Goal: Transaction & Acquisition: Purchase product/service

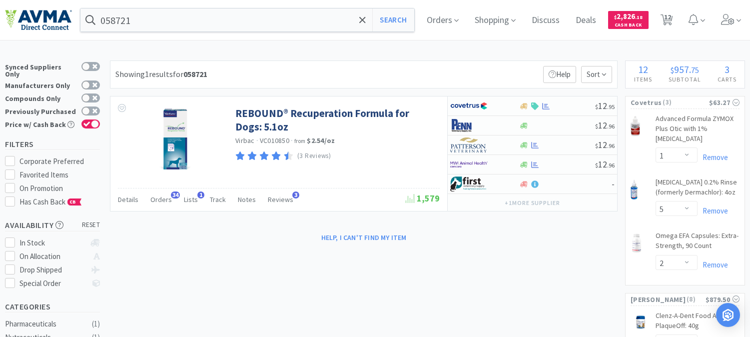
select select "1"
select select "5"
select select "2"
select select "1"
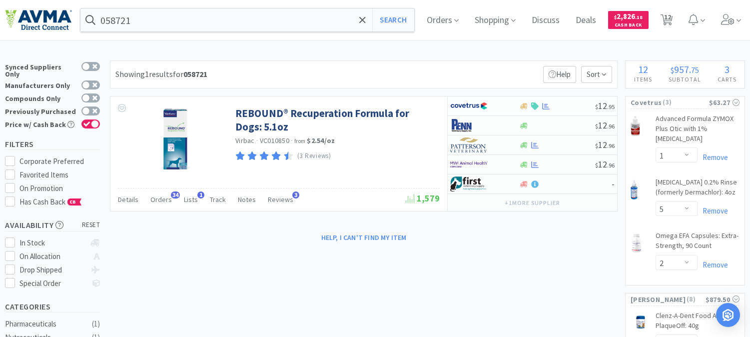
select select "1"
select select "2"
select select "1"
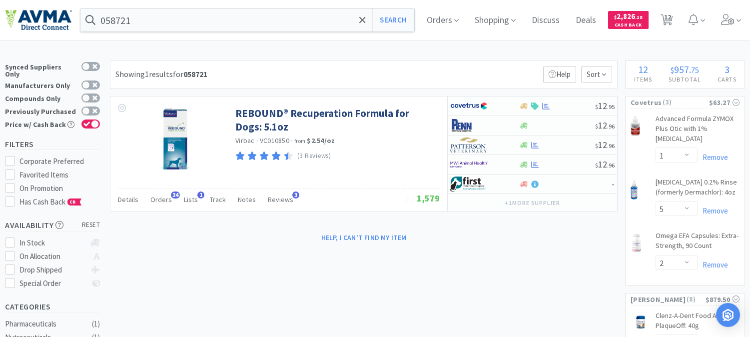
select select "10"
select select "1"
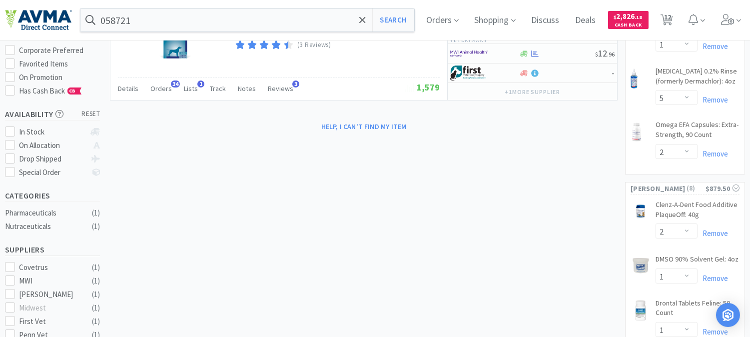
scroll to position [166, 0]
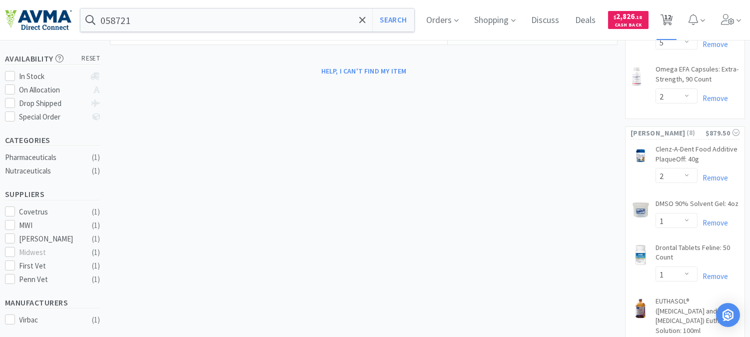
click at [671, 17] on span "12" at bounding box center [667, 17] width 7 height 40
select select "1"
select select "5"
select select "2"
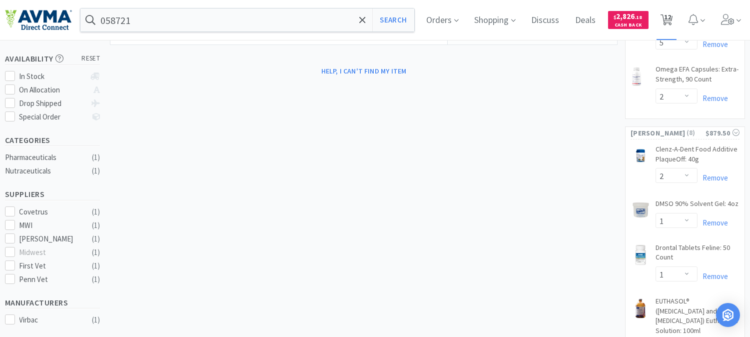
select select "1"
select select "2"
select select "1"
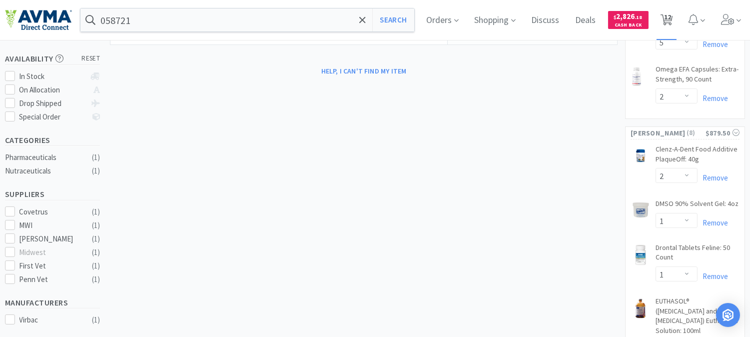
select select "1"
select select "10"
select select "1"
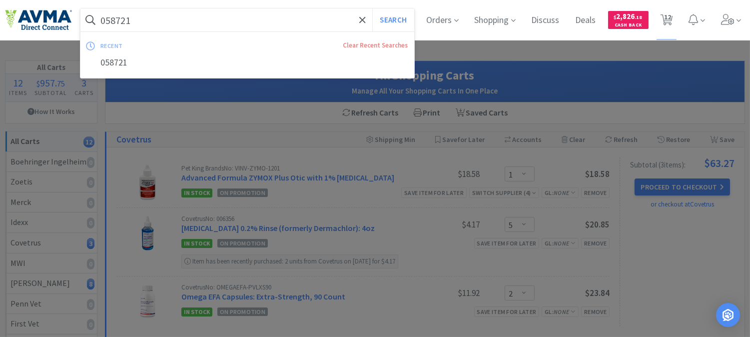
click at [150, 19] on input "058721" at bounding box center [247, 19] width 334 height 23
paste input "78927303"
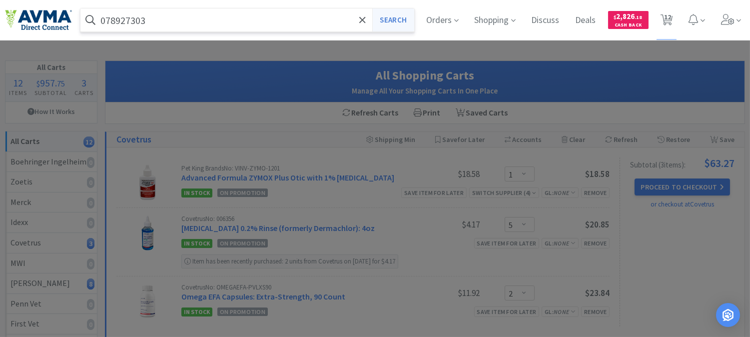
type input "078927303"
click at [395, 21] on button "Search" at bounding box center [392, 19] width 41 height 23
select select "1"
select select "5"
select select "2"
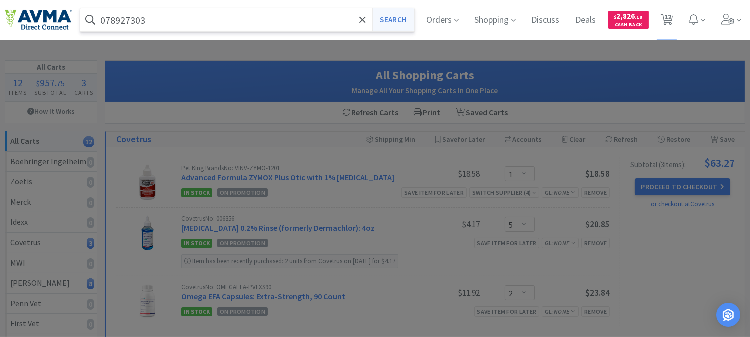
select select "2"
select select "1"
select select "2"
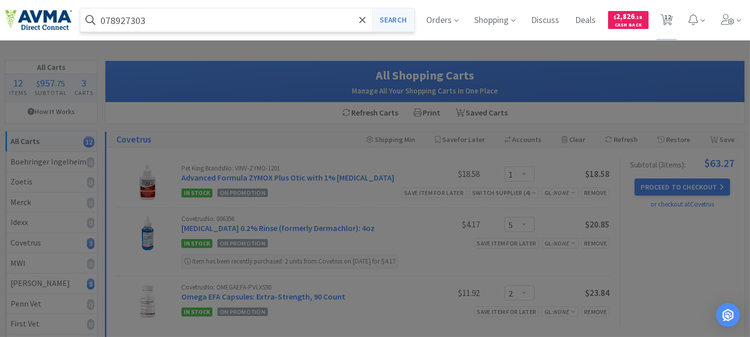
select select "1"
select select "10"
select select "1"
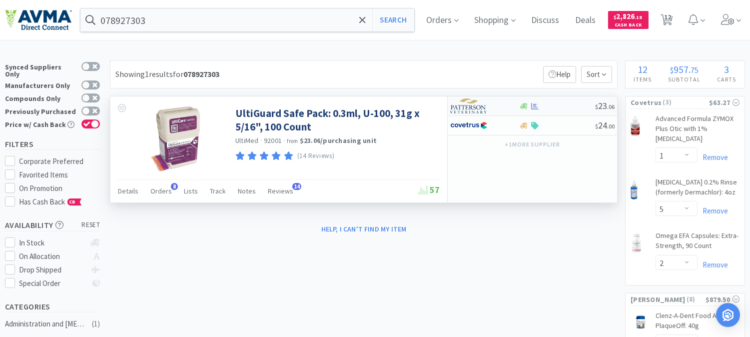
click at [477, 108] on img at bounding box center [468, 105] width 37 height 15
select select "1"
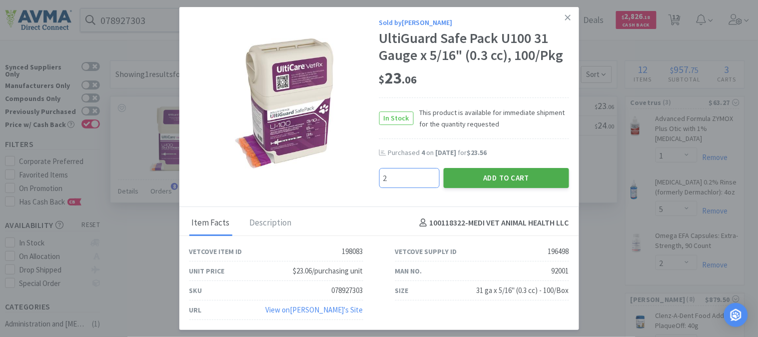
type input "2"
click at [515, 173] on button "Add to Cart" at bounding box center [506, 178] width 125 height 20
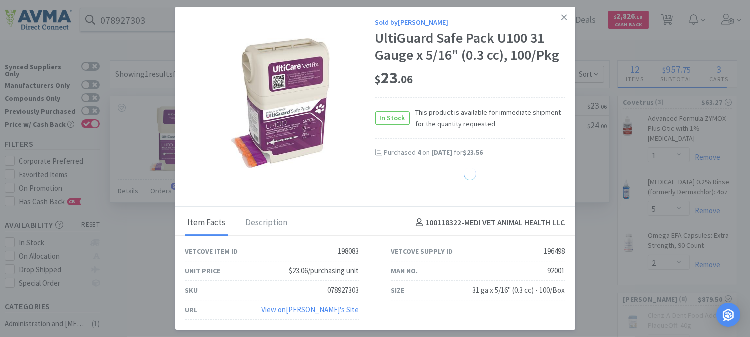
select select "2"
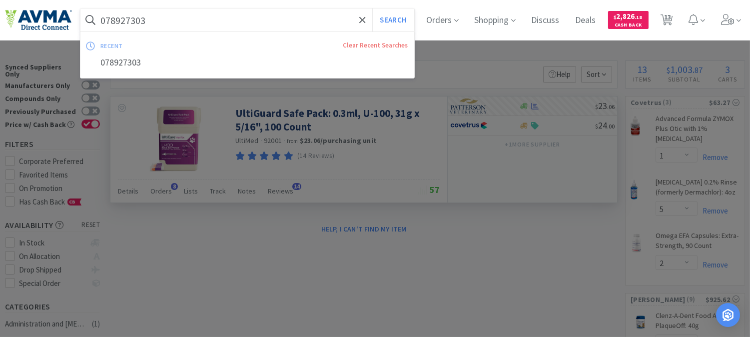
click at [187, 16] on input "078927303" at bounding box center [247, 19] width 334 height 23
paste input "949"
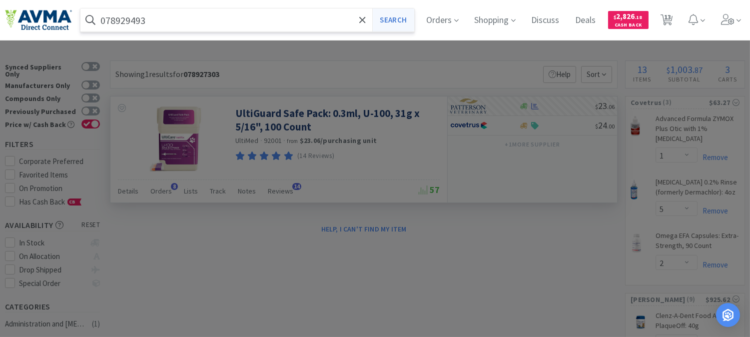
type input "078929493"
click at [396, 20] on button "Search" at bounding box center [392, 19] width 41 height 23
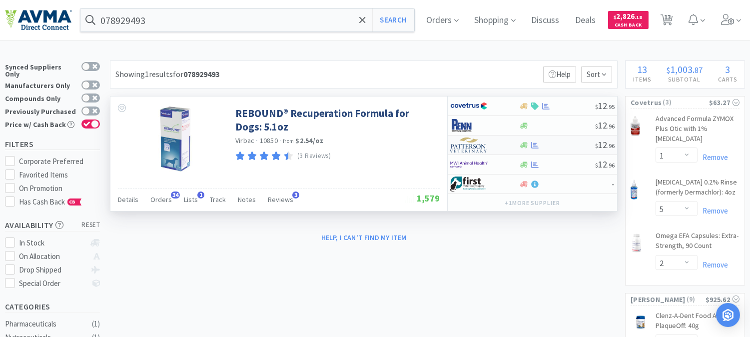
click at [468, 147] on img at bounding box center [468, 144] width 37 height 15
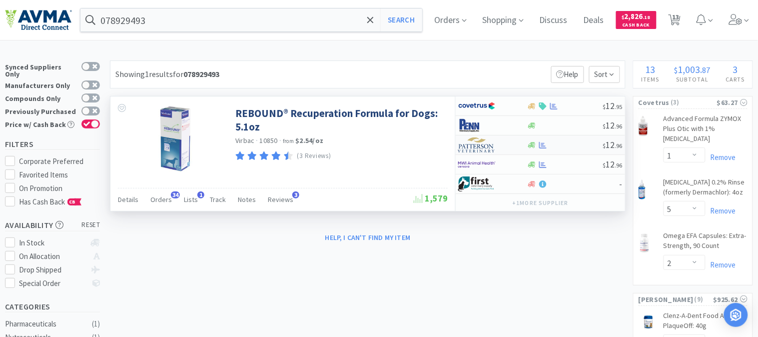
select select "1"
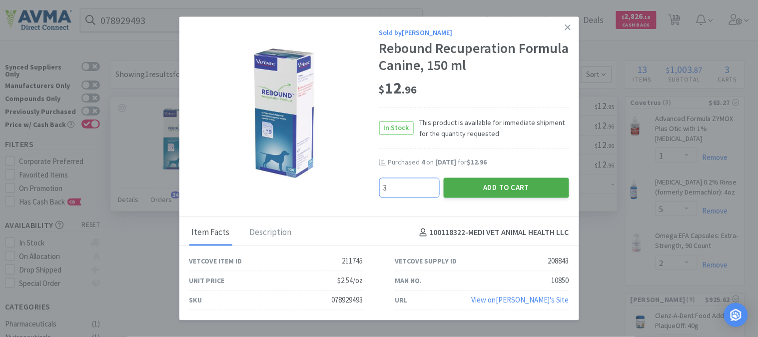
type input "3"
click at [514, 183] on button "Add to Cart" at bounding box center [506, 187] width 125 height 20
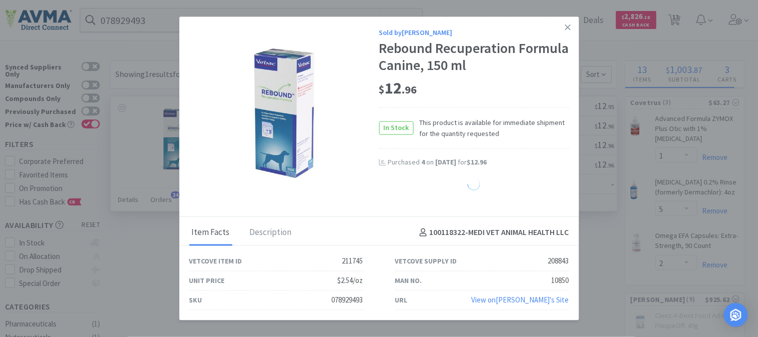
select select "3"
select select "1"
select select "10"
select select "2"
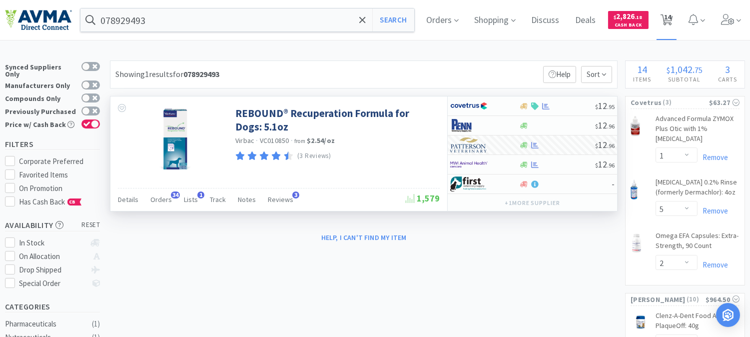
click at [671, 19] on span "14" at bounding box center [667, 17] width 7 height 40
select select "1"
select select "5"
select select "2"
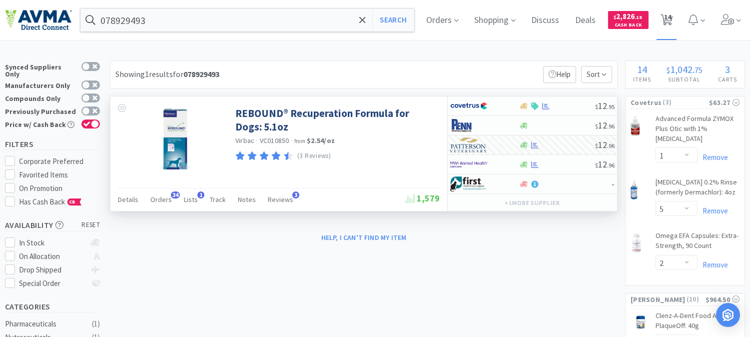
select select "1"
select select "2"
select select "1"
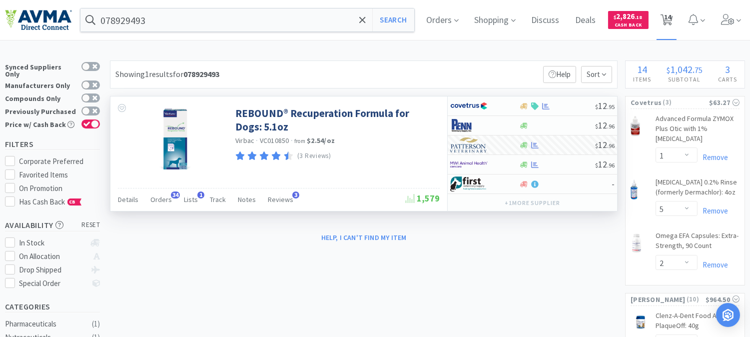
select select "3"
select select "1"
select select "10"
select select "2"
select select "1"
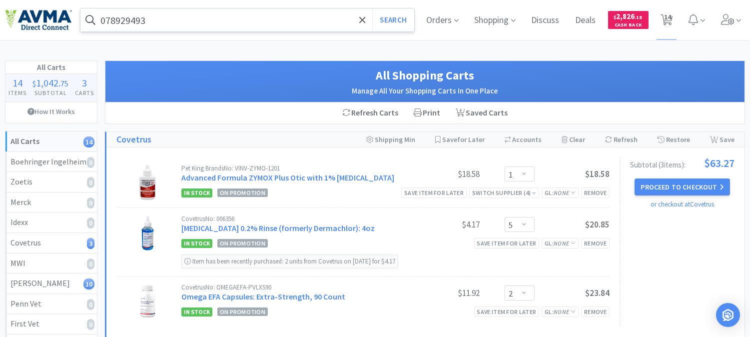
click at [183, 21] on input "078929493" at bounding box center [247, 19] width 334 height 23
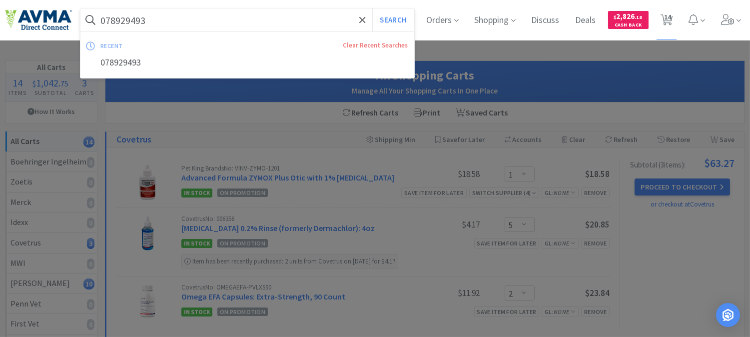
paste input "861566"
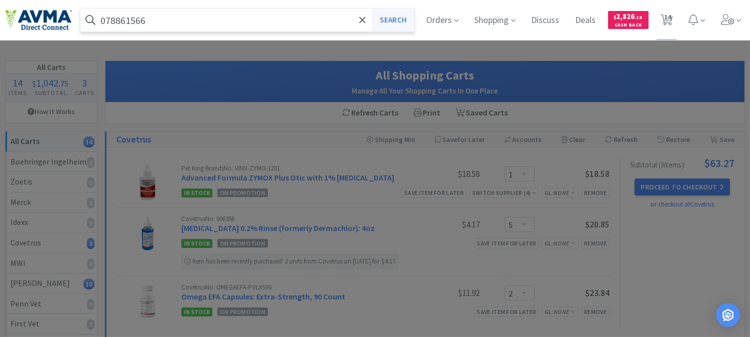
type input "078861566"
click at [401, 23] on button "Search" at bounding box center [392, 19] width 41 height 23
select select "1"
select select "5"
select select "2"
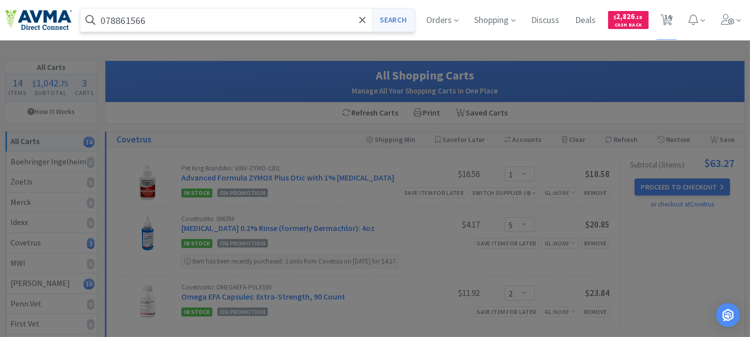
select select "2"
select select "1"
select select "2"
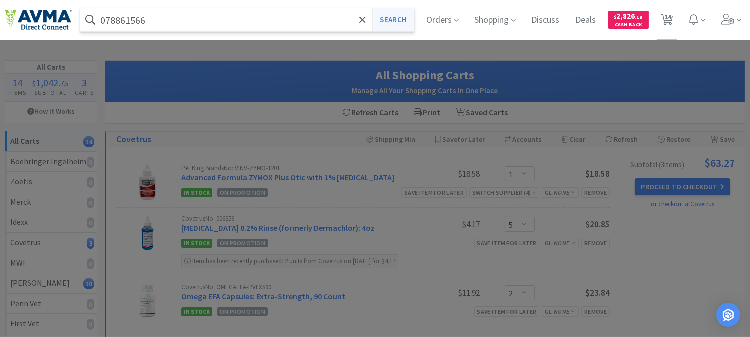
select select "1"
select select "3"
select select "1"
select select "10"
select select "2"
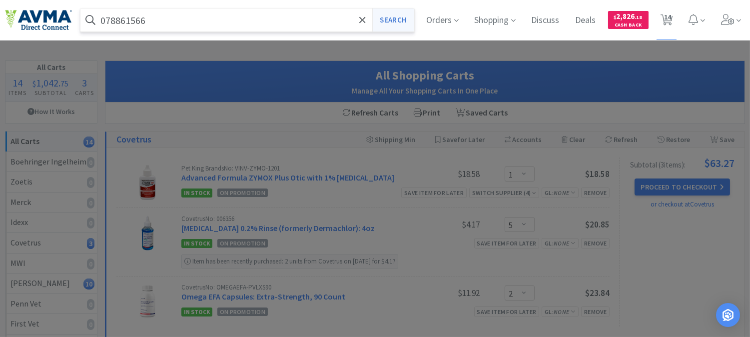
select select "1"
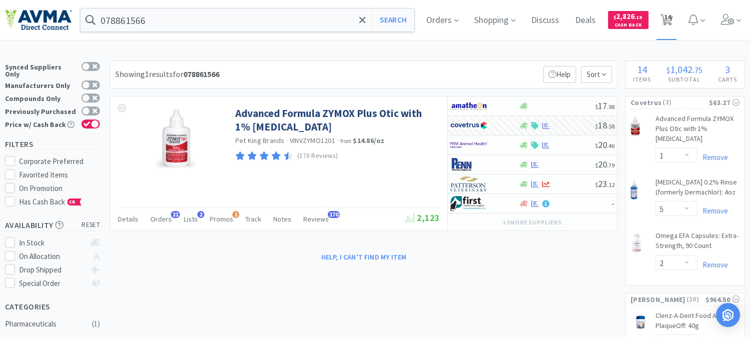
click at [671, 18] on span "14" at bounding box center [667, 17] width 7 height 40
select select "1"
select select "5"
select select "2"
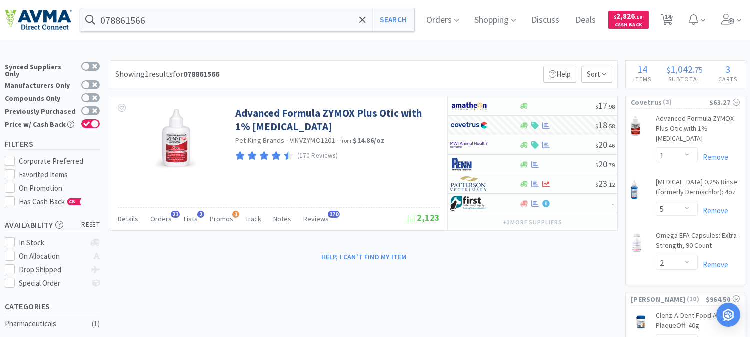
select select "1"
select select "2"
select select "1"
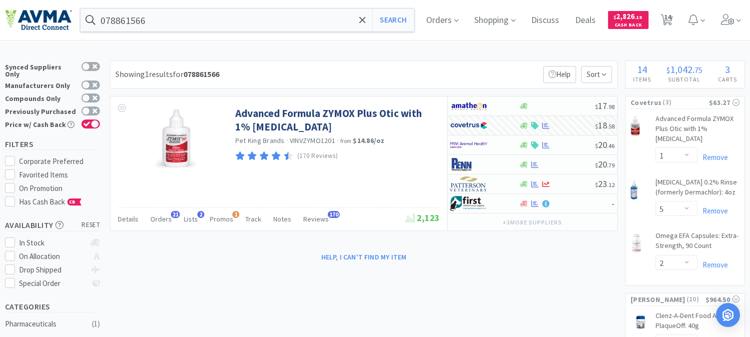
select select "3"
select select "1"
select select "10"
select select "2"
select select "1"
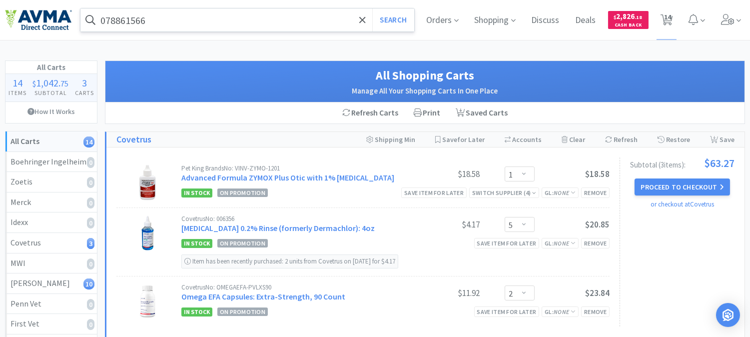
click at [155, 20] on input "078861566" at bounding box center [247, 19] width 334 height 23
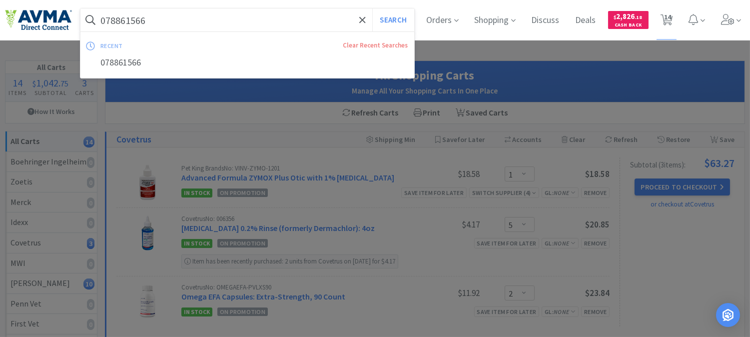
paste input "1095"
type input "010956"
click at [386, 17] on button "Search" at bounding box center [392, 19] width 41 height 23
select select "1"
select select "5"
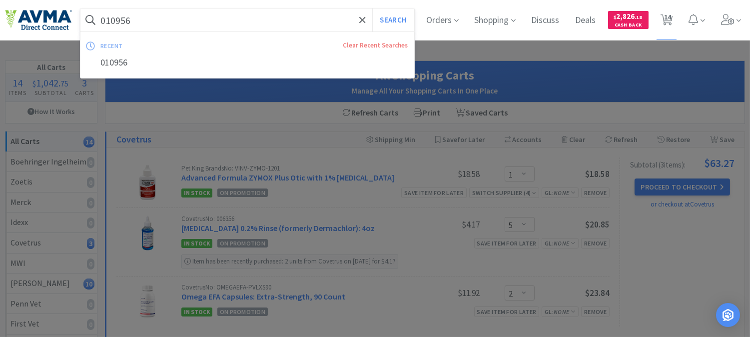
select select "2"
select select "1"
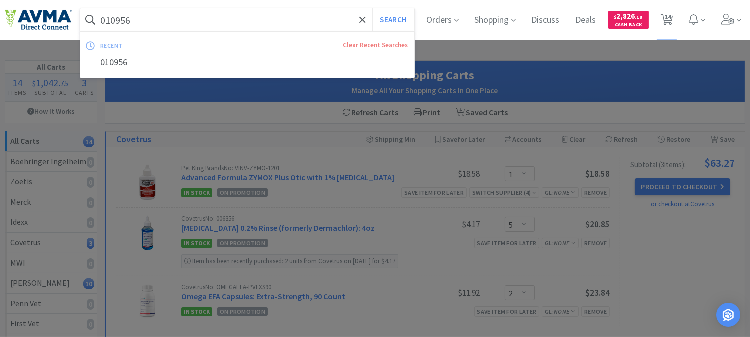
select select "2"
select select "1"
select select "3"
select select "1"
select select "10"
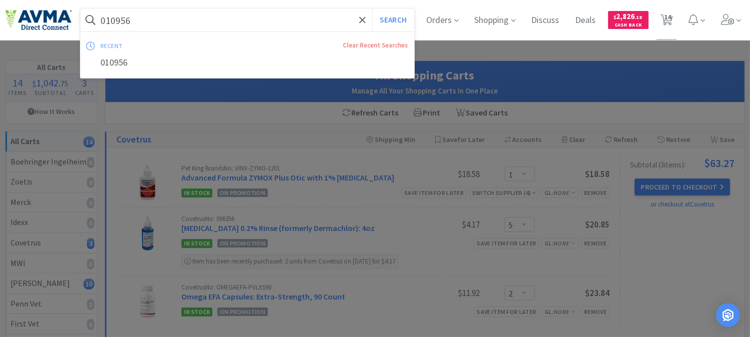
select select "2"
select select "1"
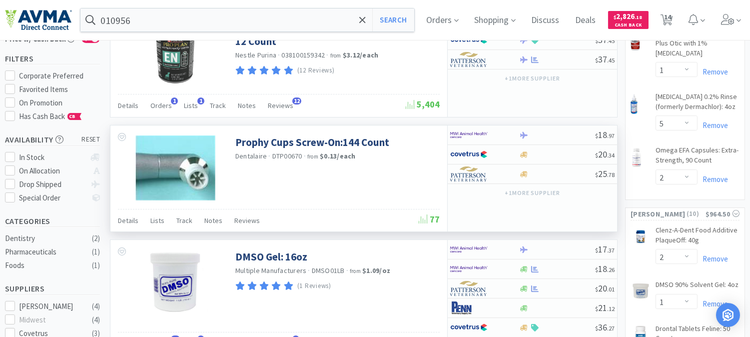
scroll to position [111, 0]
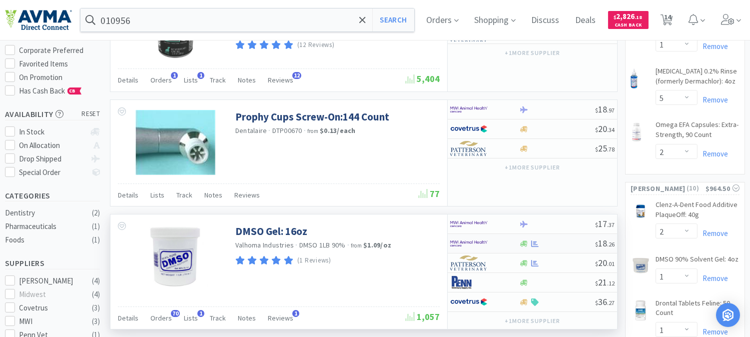
click at [468, 245] on img at bounding box center [468, 243] width 37 height 15
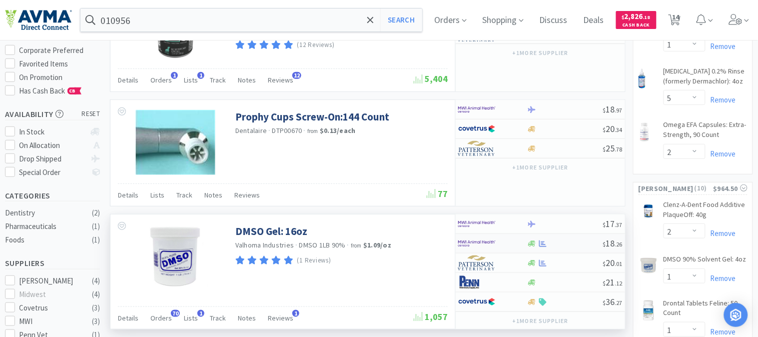
select select "1"
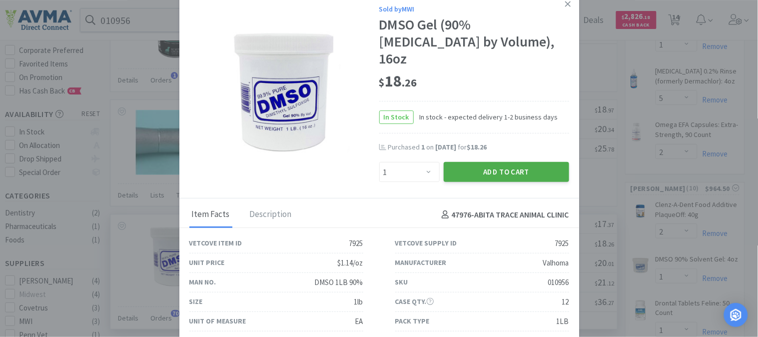
click at [484, 162] on button "Add to Cart" at bounding box center [506, 172] width 125 height 20
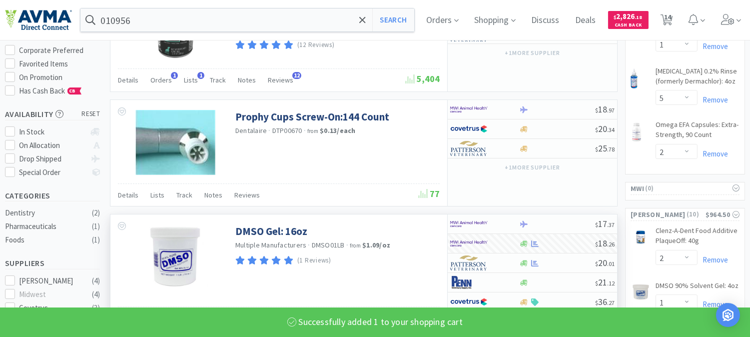
select select "1"
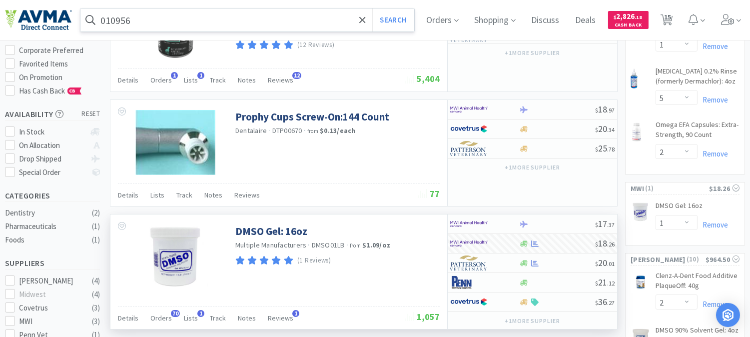
click at [163, 13] on input "010956" at bounding box center [247, 19] width 334 height 23
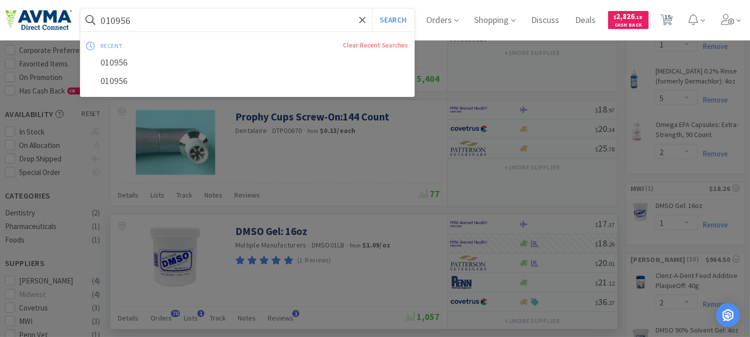
paste input "20840"
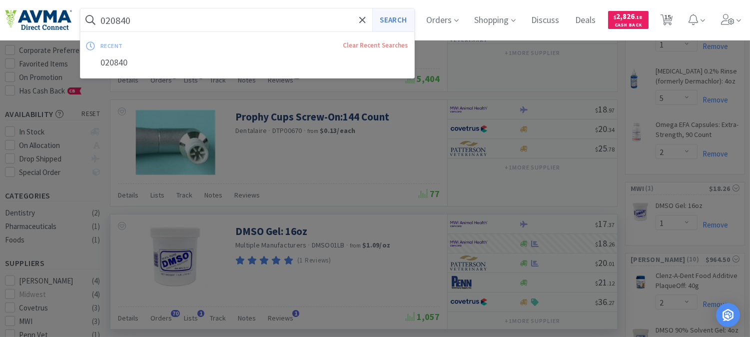
type input "020840"
click at [385, 15] on button "Search" at bounding box center [392, 19] width 41 height 23
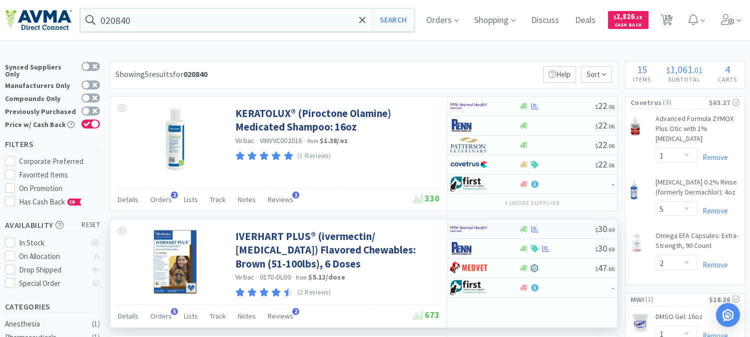
click at [458, 228] on img at bounding box center [468, 228] width 37 height 15
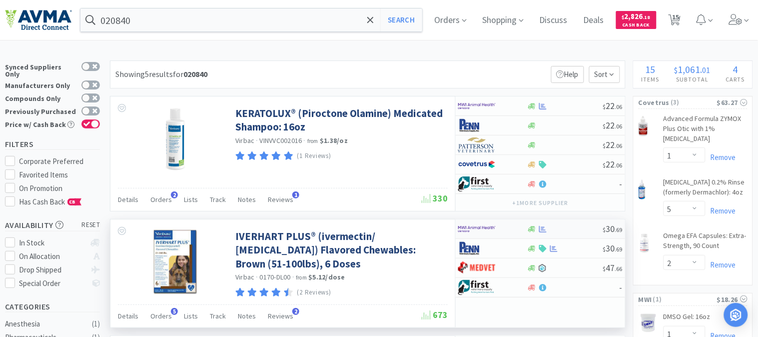
select select "1"
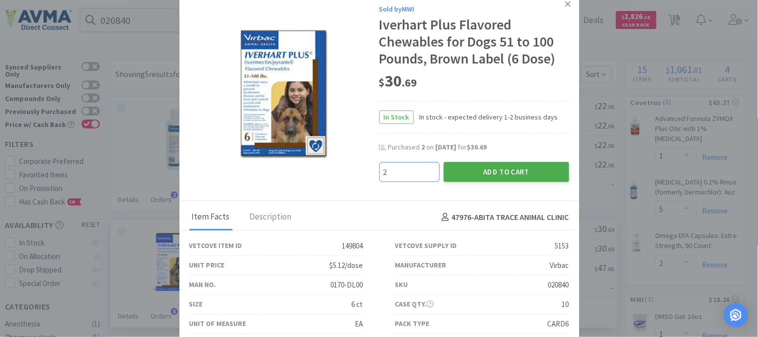
type input "2"
click at [490, 171] on button "Add to Cart" at bounding box center [506, 172] width 125 height 20
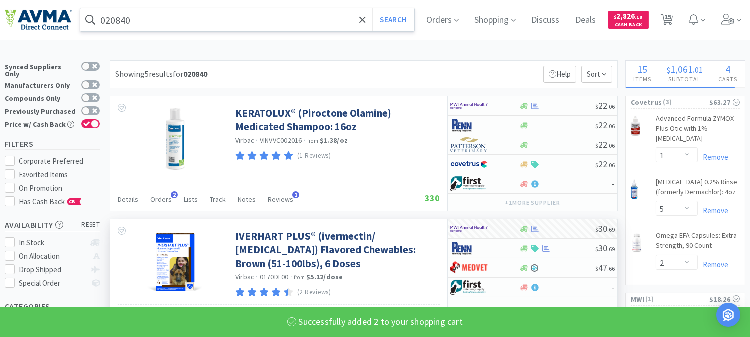
select select "2"
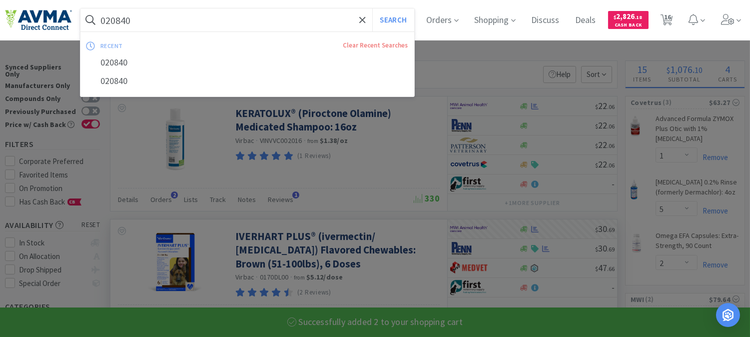
click at [113, 17] on input "020840" at bounding box center [247, 19] width 334 height 23
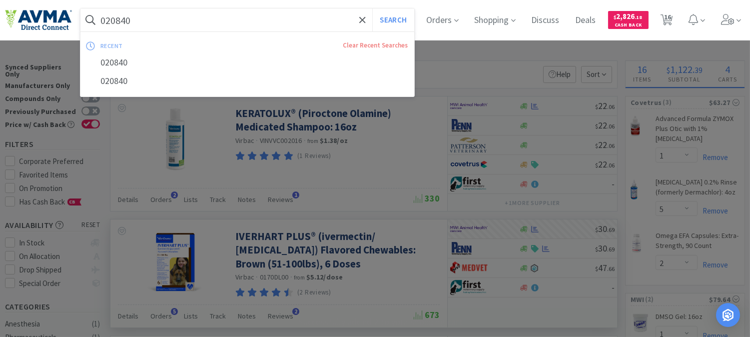
paste input "66075"
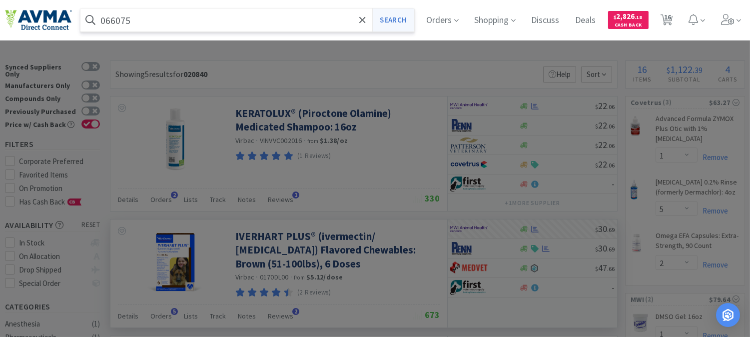
type input "066075"
click at [394, 22] on button "Search" at bounding box center [392, 19] width 41 height 23
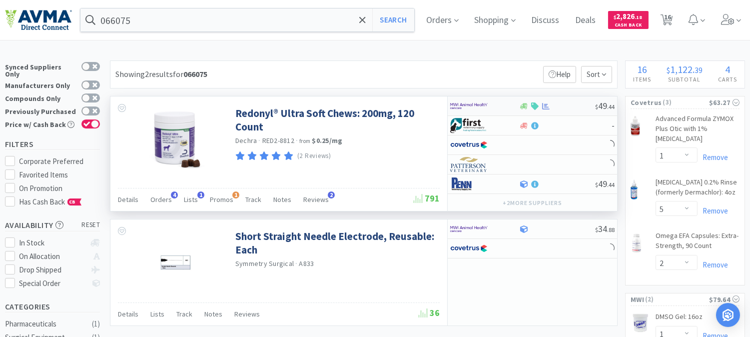
click at [470, 105] on img at bounding box center [468, 105] width 37 height 15
select select "1"
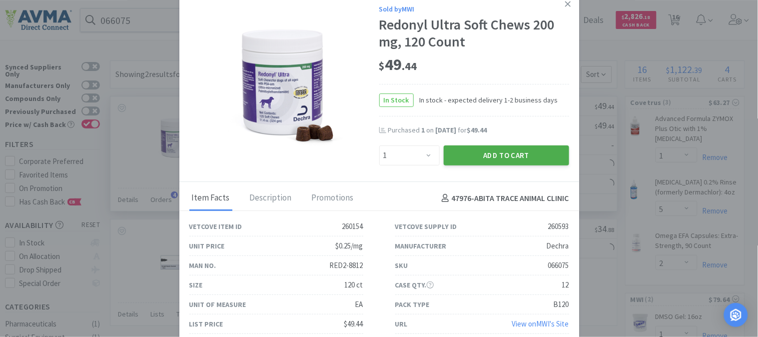
click at [496, 152] on button "Add to Cart" at bounding box center [506, 155] width 125 height 20
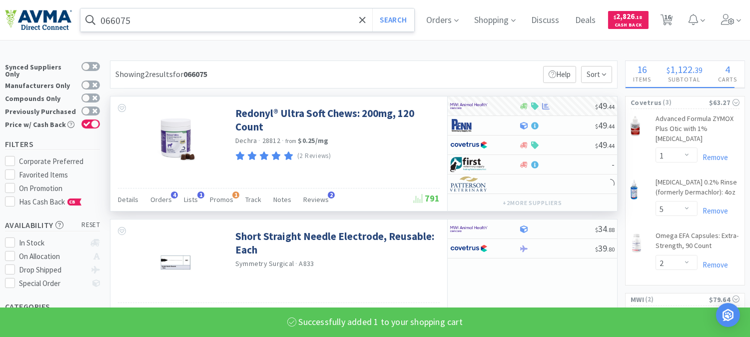
click at [115, 11] on input "066075" at bounding box center [247, 19] width 334 height 23
select select "1"
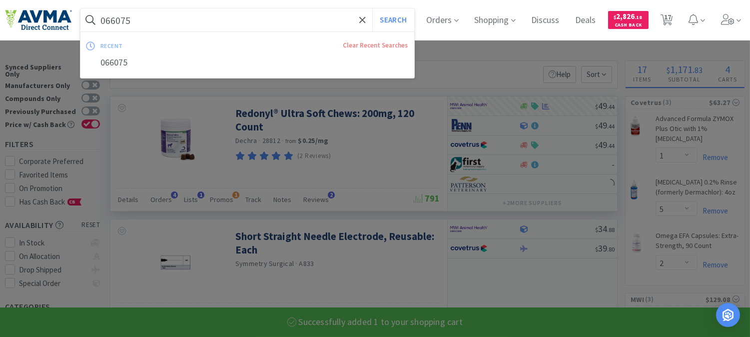
paste input "124307"
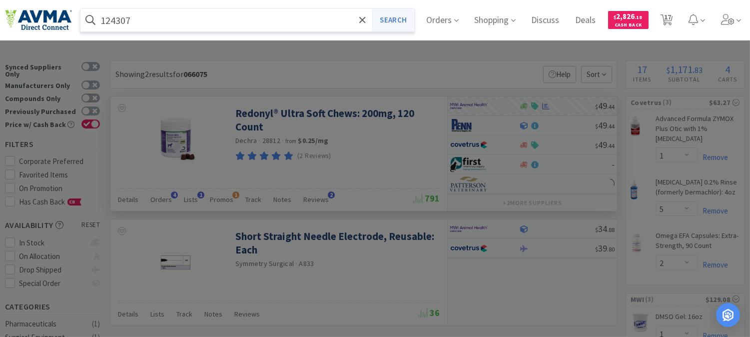
type input "124307"
click at [406, 18] on button "Search" at bounding box center [392, 19] width 41 height 23
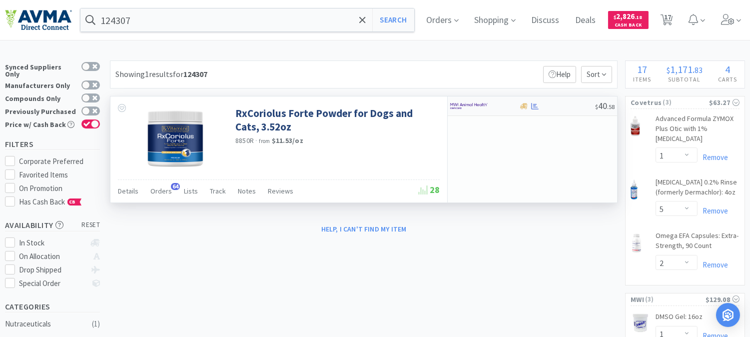
click at [467, 104] on img at bounding box center [468, 105] width 37 height 15
select select "1"
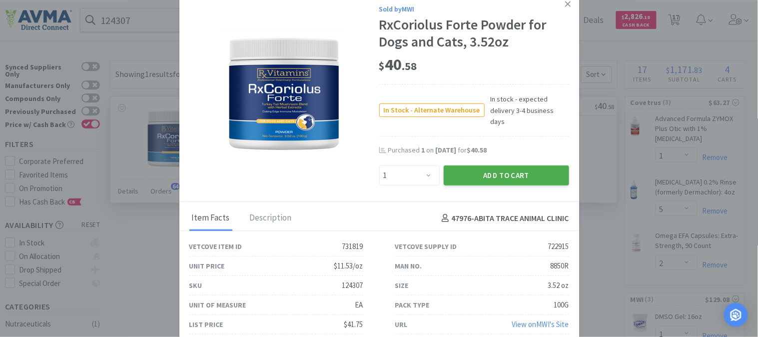
click at [493, 165] on button "Add to Cart" at bounding box center [506, 175] width 125 height 20
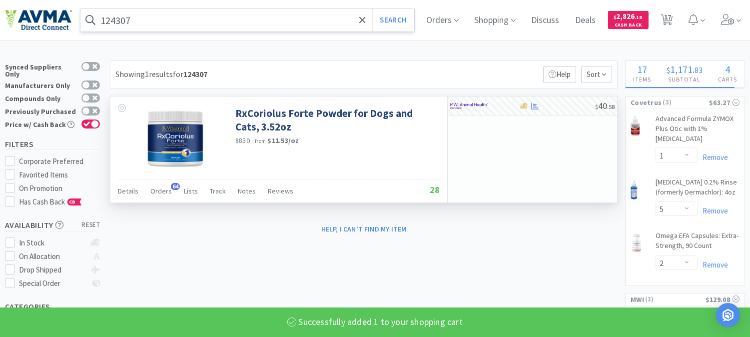
select select "1"
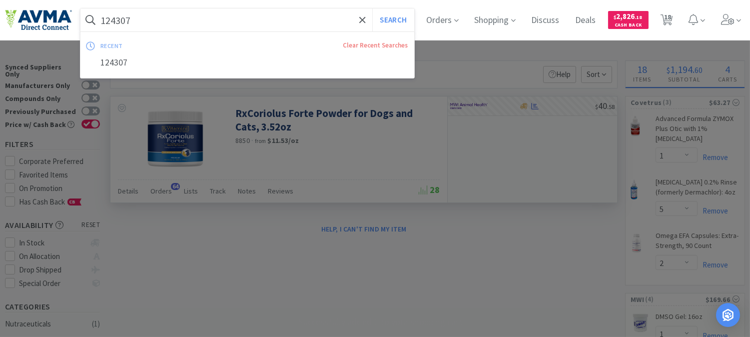
click at [139, 19] on input "124307" at bounding box center [247, 19] width 334 height 23
paste input "063338"
type input "063338"
click at [409, 16] on button "Search" at bounding box center [392, 19] width 41 height 23
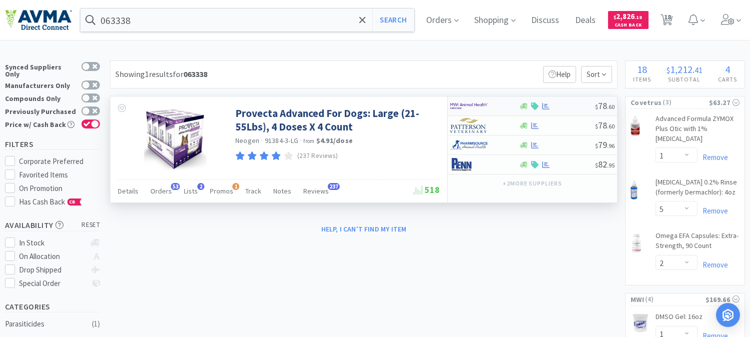
click at [467, 103] on img at bounding box center [468, 105] width 37 height 15
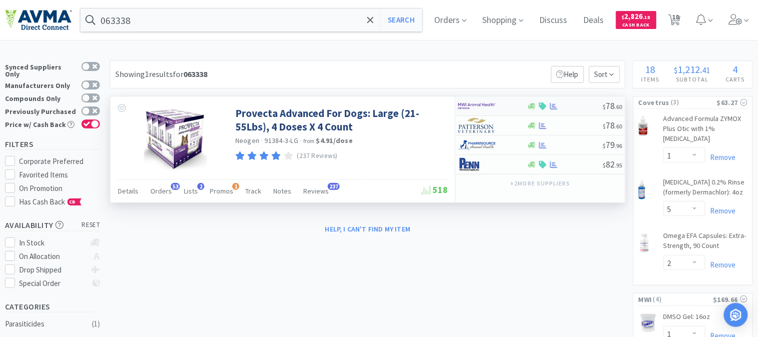
select select "1"
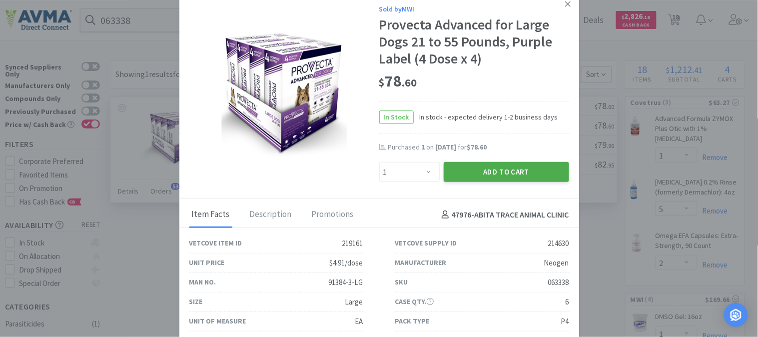
click at [508, 165] on button "Add to Cart" at bounding box center [506, 172] width 125 height 20
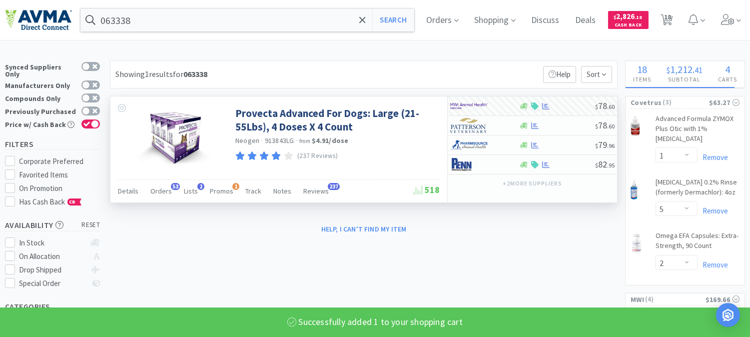
select select "1"
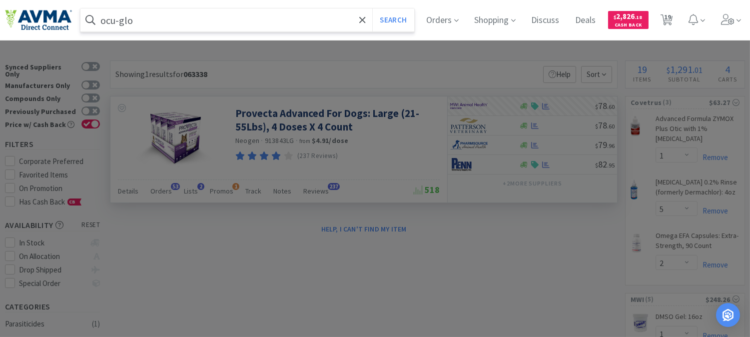
click at [372, 8] on button "Search" at bounding box center [392, 19] width 41 height 23
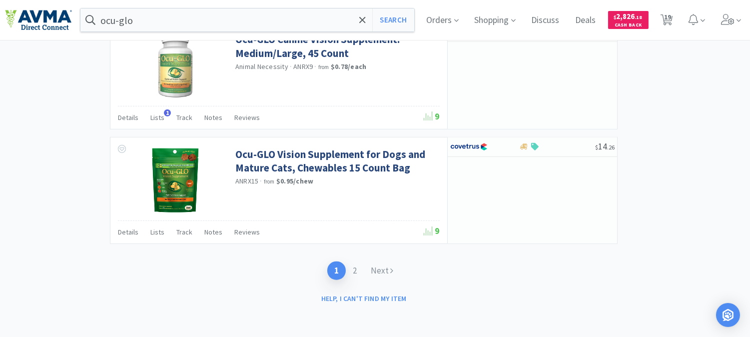
scroll to position [1568, 0]
click at [376, 270] on link "Next" at bounding box center [382, 270] width 36 height 18
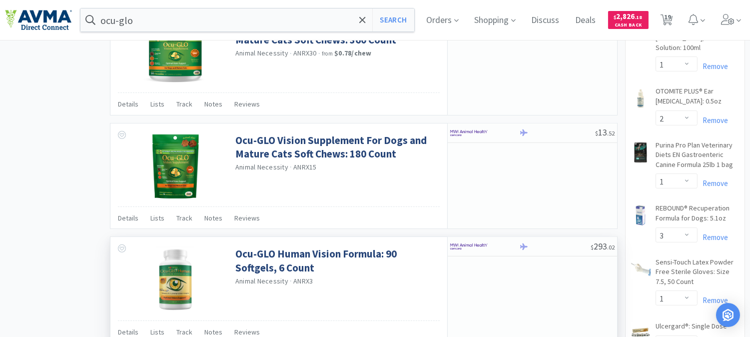
scroll to position [777, 0]
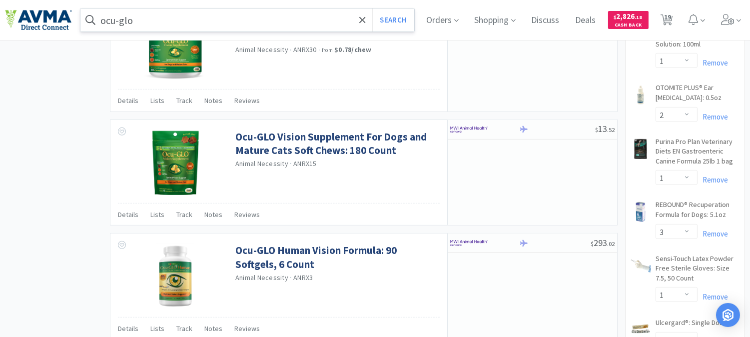
click at [168, 26] on input "ocu-glo" at bounding box center [247, 19] width 334 height 23
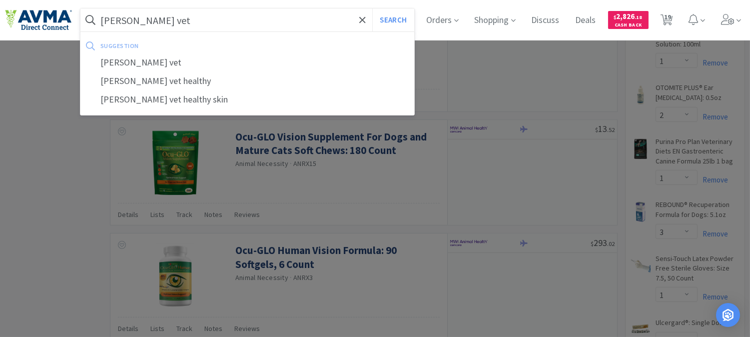
click at [372, 8] on button "Search" at bounding box center [392, 19] width 41 height 23
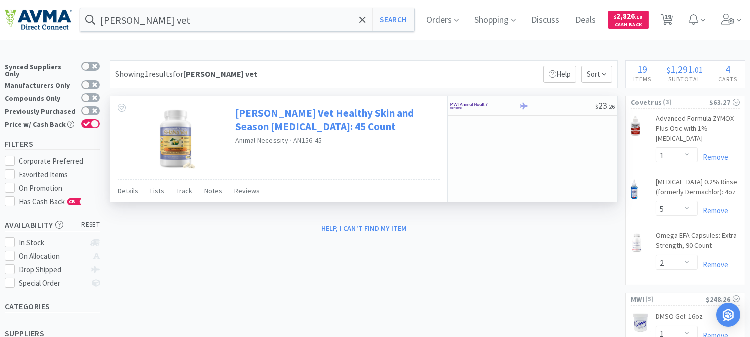
click at [290, 121] on link "[PERSON_NAME] Vet Healthy Skin and Season [MEDICAL_DATA]: 45 Count" at bounding box center [336, 119] width 202 height 27
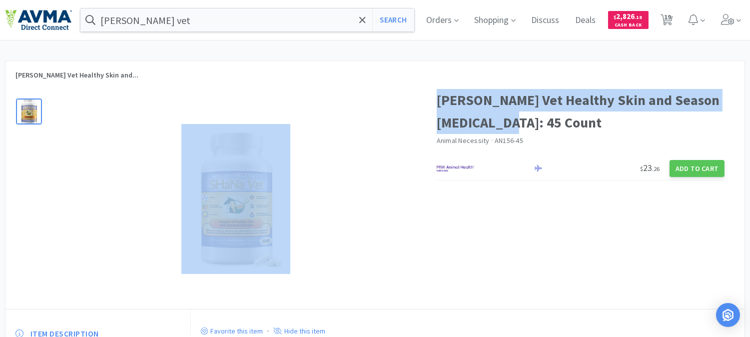
drag, startPoint x: 503, startPoint y: 126, endPoint x: 436, endPoint y: 103, distance: 70.8
click at [436, 103] on div "[PERSON_NAME] Vet Healthy Skin and Season [MEDICAL_DATA]: 45 Count Animal Neces…" at bounding box center [374, 194] width 739 height 230
click at [370, 79] on div at bounding box center [220, 194] width 431 height 230
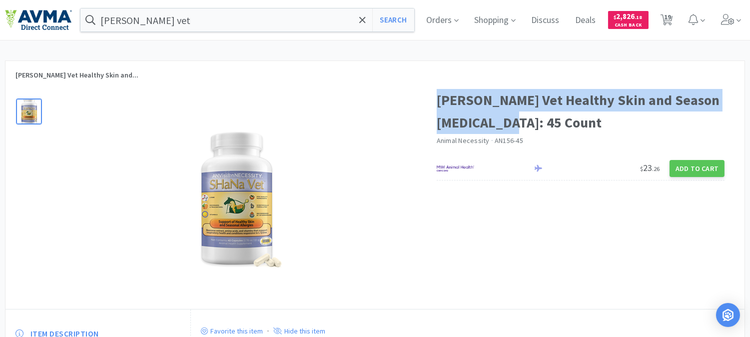
drag, startPoint x: 497, startPoint y: 121, endPoint x: 440, endPoint y: 100, distance: 60.5
click at [440, 100] on h1 "[PERSON_NAME] Vet Healthy Skin and Season [MEDICAL_DATA]: 45 Count" at bounding box center [581, 111] width 288 height 45
copy h1 "[PERSON_NAME] Vet Healthy Skin and Season [MEDICAL_DATA]: 45 Count"
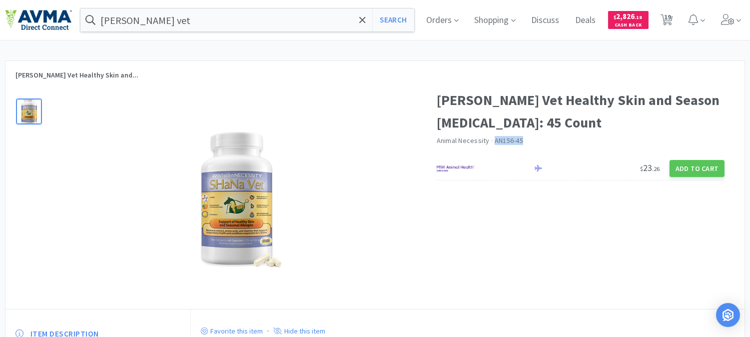
drag, startPoint x: 525, startPoint y: 139, endPoint x: 495, endPoint y: 142, distance: 29.6
click at [495, 142] on div "Animal Necessity · AN156-45" at bounding box center [581, 141] width 288 height 11
copy span "AN156-45"
click at [192, 22] on input "[PERSON_NAME] vet" at bounding box center [247, 19] width 334 height 23
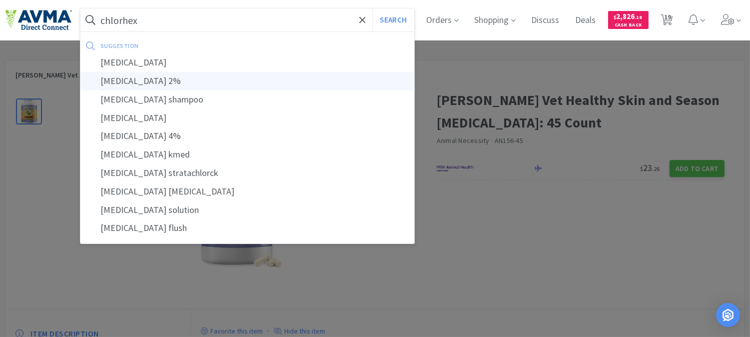
click at [137, 80] on div "[MEDICAL_DATA] 2%" at bounding box center [247, 81] width 334 height 18
type input "[MEDICAL_DATA] 2%"
select select "1"
select select "5"
select select "2"
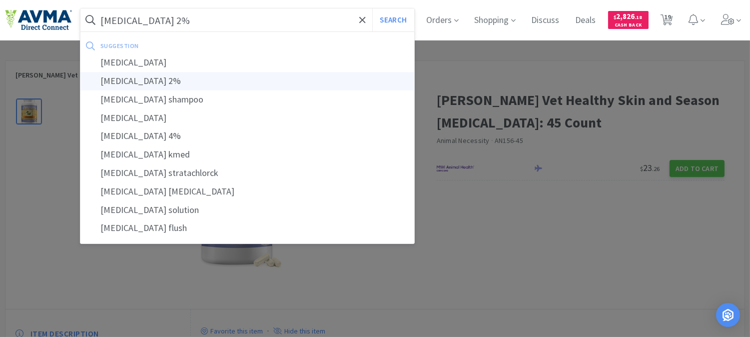
select select "1"
select select "2"
select select "1"
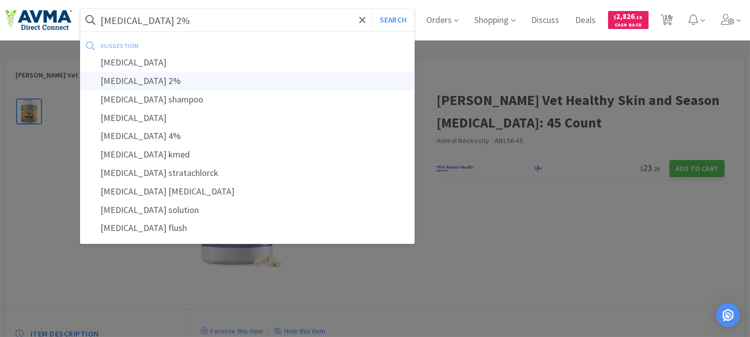
select select "2"
select select "1"
select select "2"
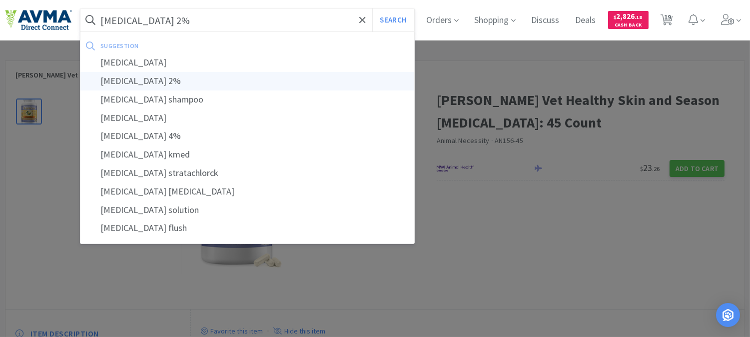
select select "1"
select select "3"
select select "1"
select select "10"
select select "2"
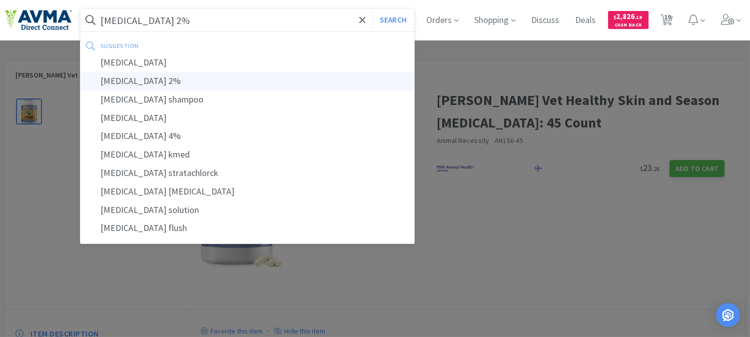
select select "1"
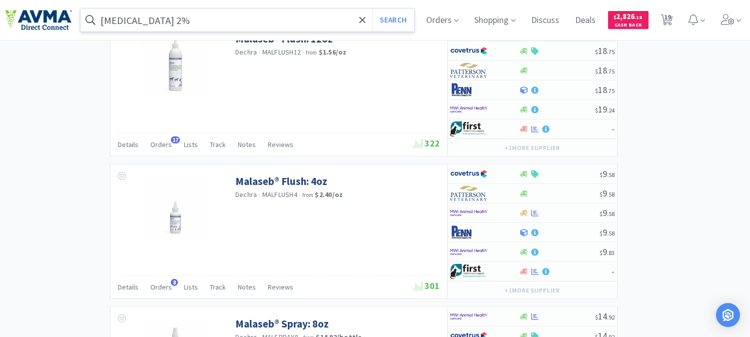
scroll to position [2024, 0]
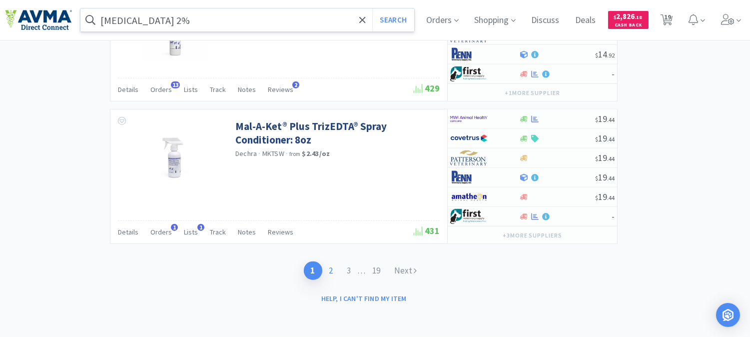
click at [331, 267] on link "2" at bounding box center [331, 270] width 18 height 18
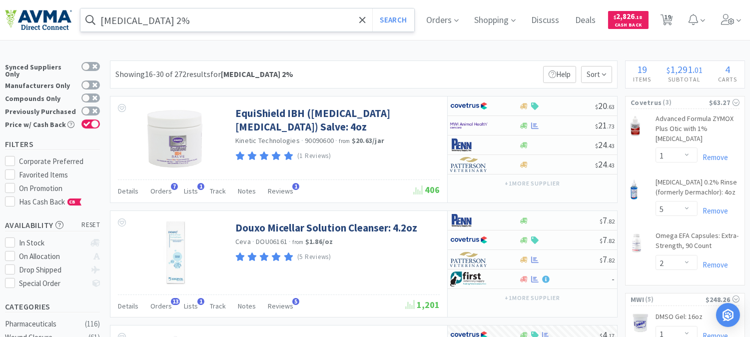
click at [188, 19] on input "[MEDICAL_DATA] 2%" at bounding box center [247, 19] width 334 height 23
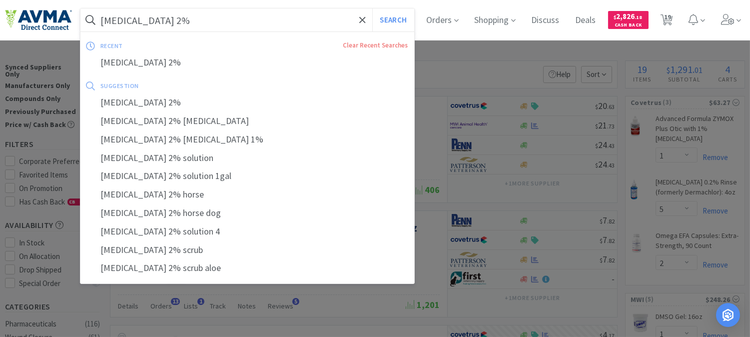
paste input "078937804"
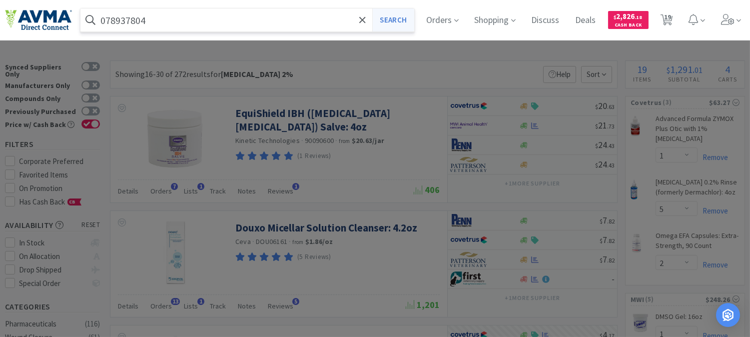
click at [397, 15] on button "Search" at bounding box center [392, 19] width 41 height 23
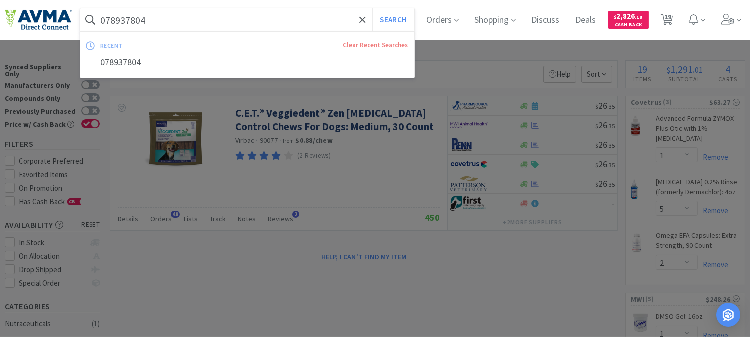
click at [164, 15] on input "078937804" at bounding box center [247, 19] width 334 height 23
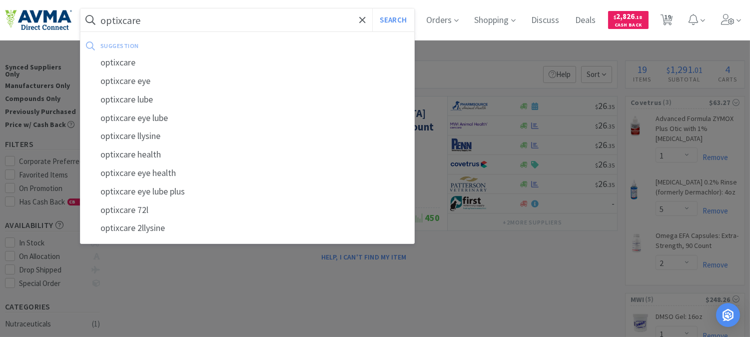
type input "optixcare"
click at [372, 8] on button "Search" at bounding box center [392, 19] width 41 height 23
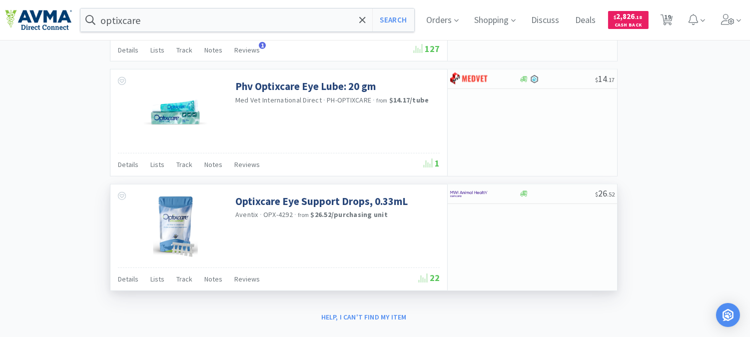
scroll to position [1721, 0]
